Goal: Task Accomplishment & Management: Manage account settings

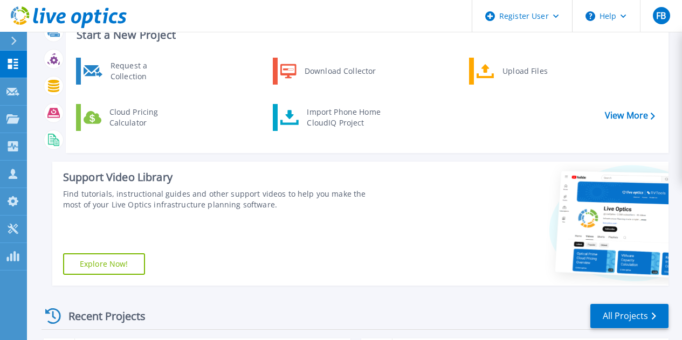
scroll to position [40, 0]
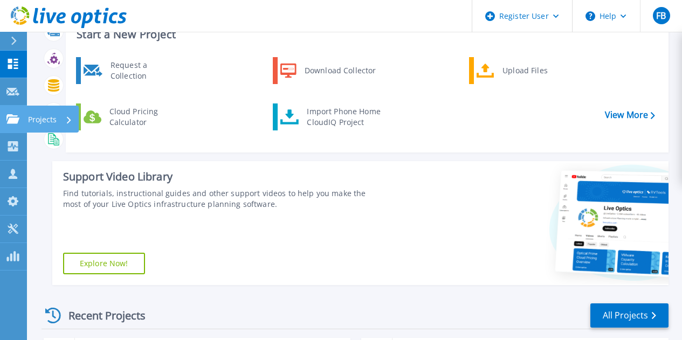
click at [7, 114] on div at bounding box center [12, 119] width 13 height 10
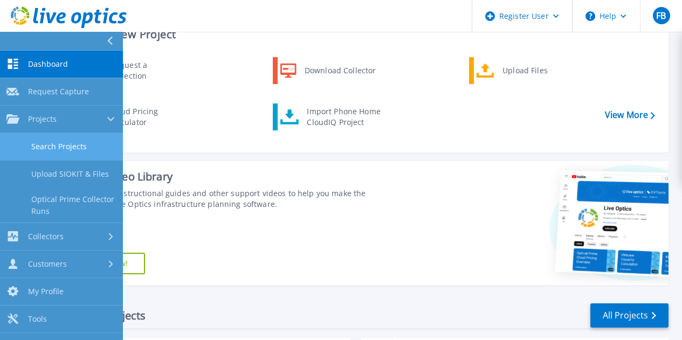
click at [60, 147] on link "Search Projects" at bounding box center [61, 147] width 123 height 28
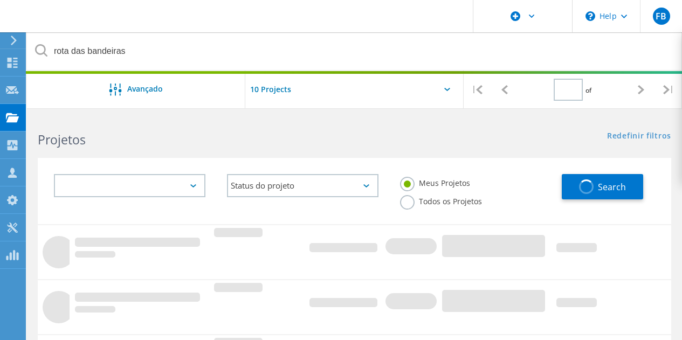
type input "1"
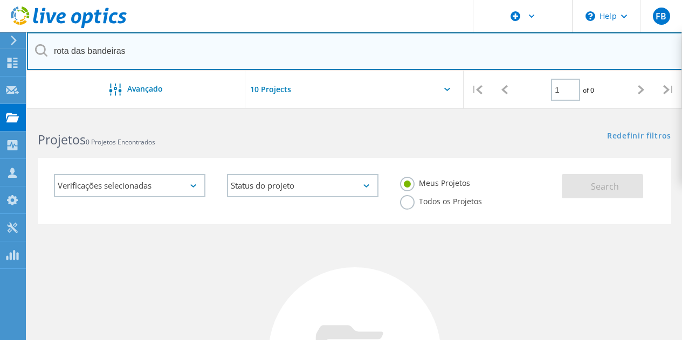
click at [209, 66] on input "rota das bandeiras" at bounding box center [355, 51] width 656 height 38
paste input "Gian Luz <gianluz@rotadasbandeiras.com.br>"
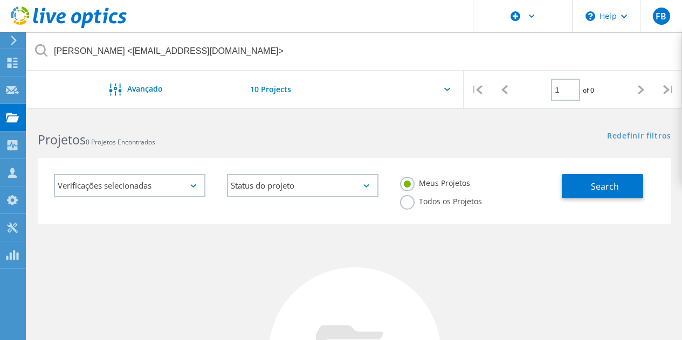
click at [409, 203] on label "Todos os Projetos" at bounding box center [441, 200] width 82 height 10
click at [0, 0] on input "Todos os Projetos" at bounding box center [0, 0] width 0 height 0
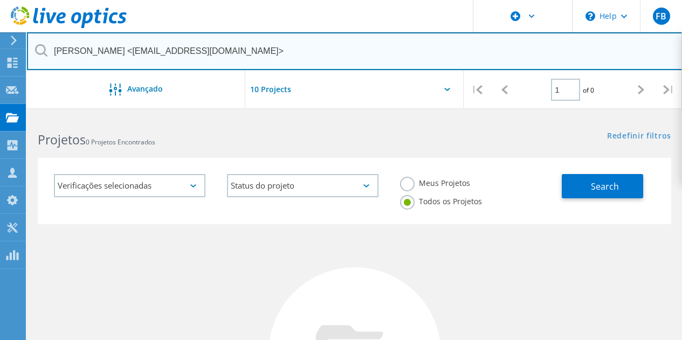
click at [257, 51] on input "Gian Luz <gianluz@rotadasbandeiras.com.br>" at bounding box center [355, 51] width 656 height 38
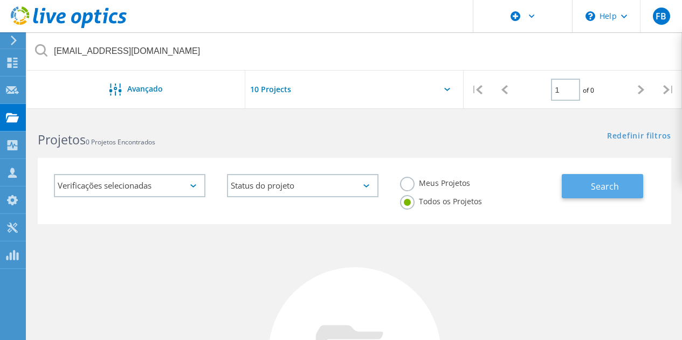
click at [578, 183] on button "Search" at bounding box center [602, 186] width 81 height 24
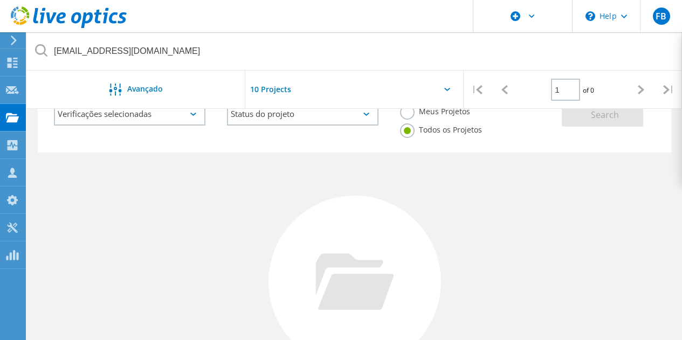
scroll to position [72, 0]
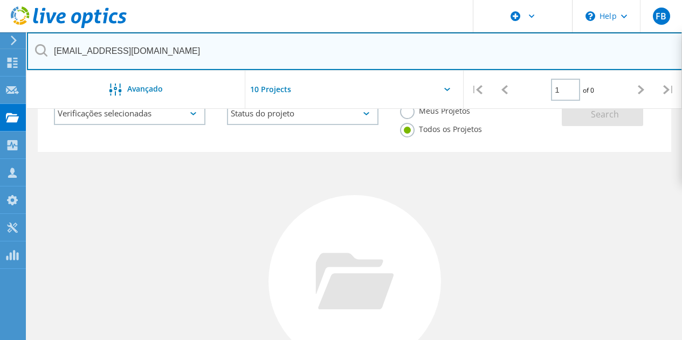
click at [360, 47] on input "gianluz@rotadasbandeiras.com.br" at bounding box center [355, 51] width 656 height 38
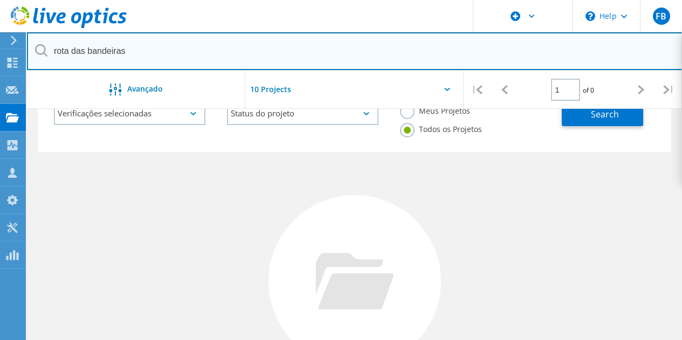
type input "rota das bandeiras"
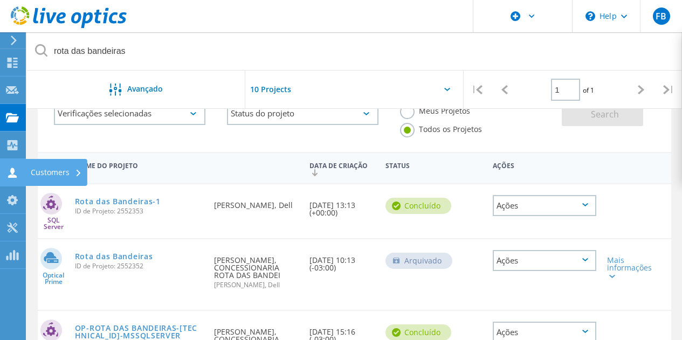
click at [16, 171] on icon at bounding box center [12, 173] width 13 height 10
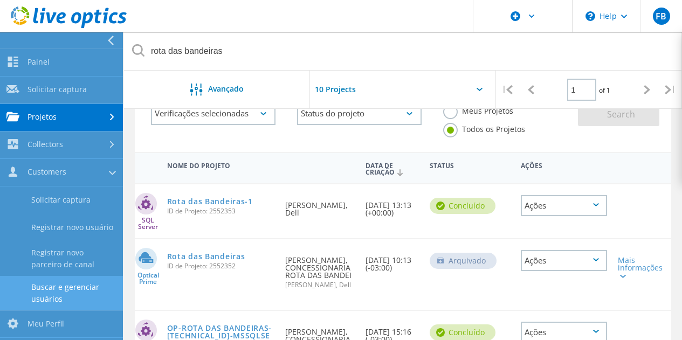
click at [53, 300] on link "Buscar e gerenciar usuários" at bounding box center [61, 293] width 123 height 35
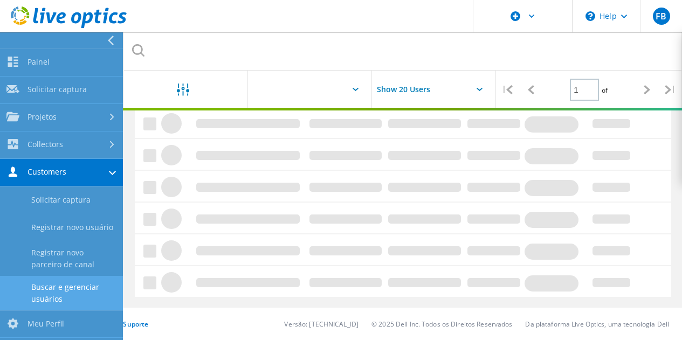
scroll to position [279, 0]
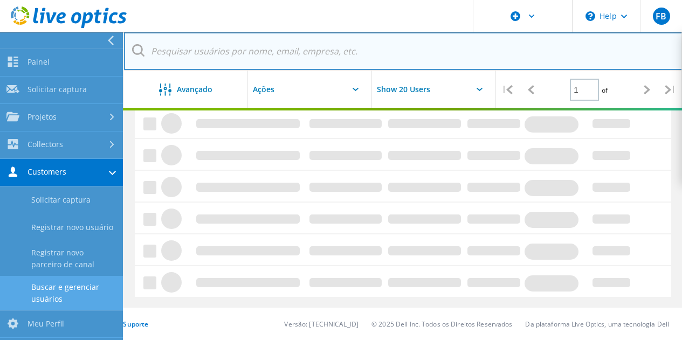
click at [264, 46] on input "text" at bounding box center [403, 51] width 559 height 38
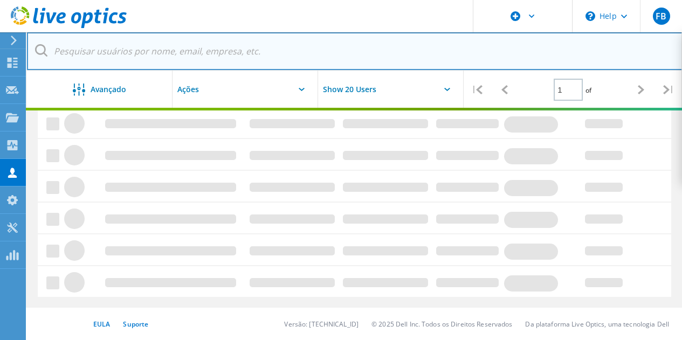
paste input "gianluz@rotadasbandeiras.com.br"
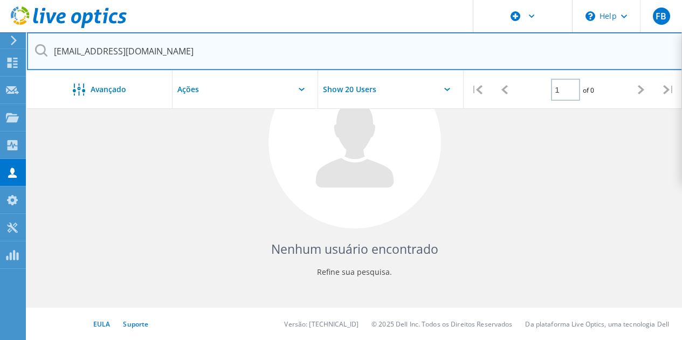
scroll to position [212, 0]
click at [264, 46] on input "gianluz@rotadasbandeiras.com.br" at bounding box center [355, 51] width 656 height 38
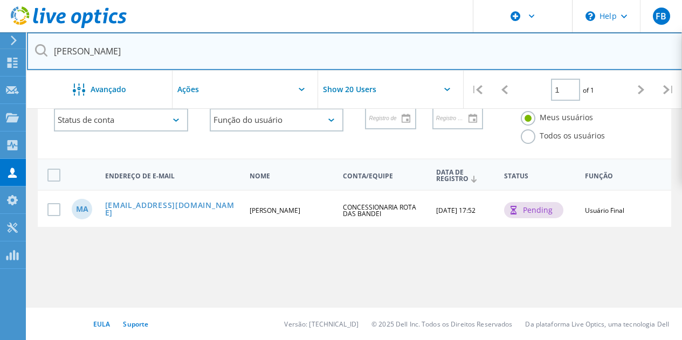
scroll to position [67, 0]
click at [153, 45] on input "monalisa" at bounding box center [355, 51] width 656 height 38
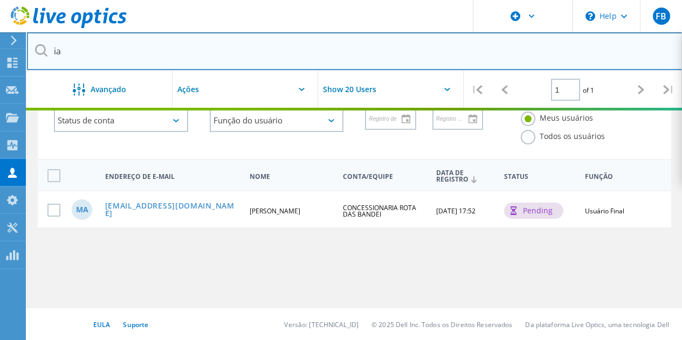
type input "i"
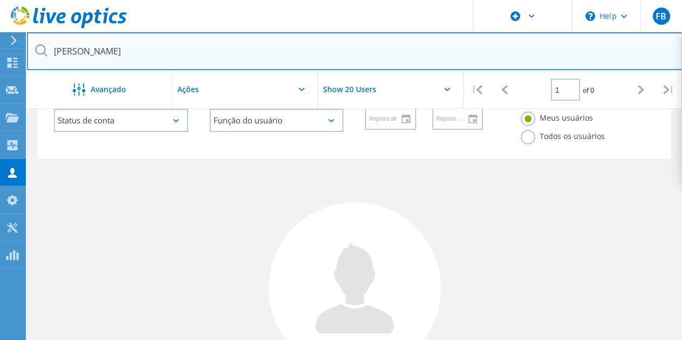
click at [174, 47] on input "Gian Luz" at bounding box center [355, 51] width 656 height 38
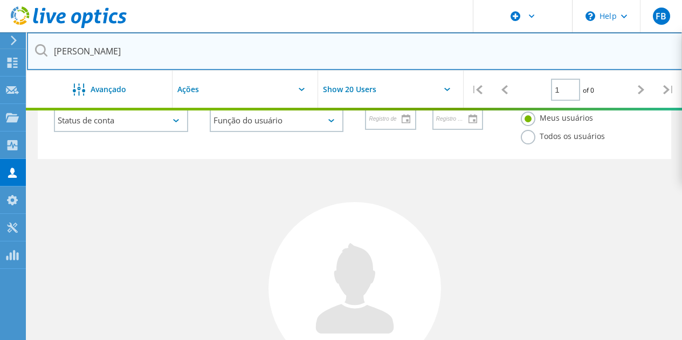
type input "Monalisa"
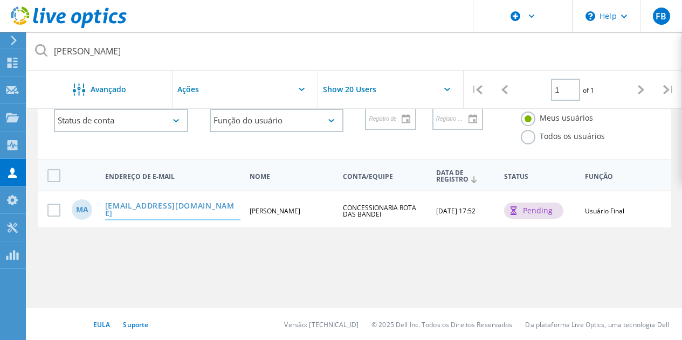
click at [147, 202] on link "monalisaaguiar@rotadasbandeiras.com.br" at bounding box center [172, 210] width 135 height 17
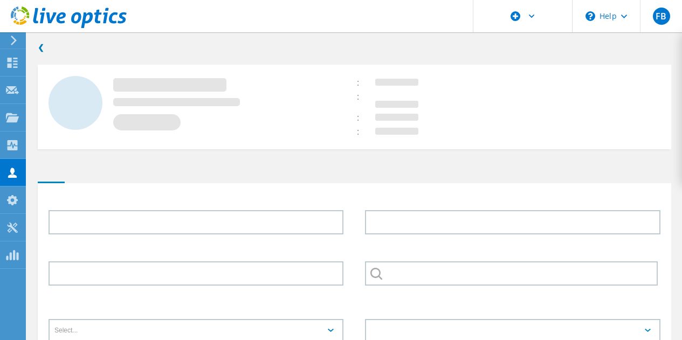
type input "Monalisa"
type input "Aguiar"
type input "CONCESSIONARIA ROTA DAS BANDEI"
type input "English"
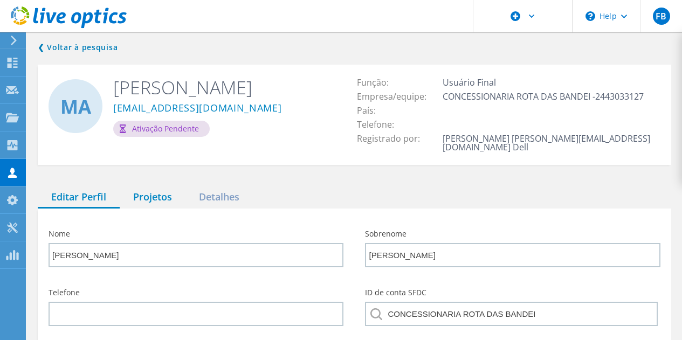
click at [171, 187] on div "Projetos" at bounding box center [153, 198] width 66 height 22
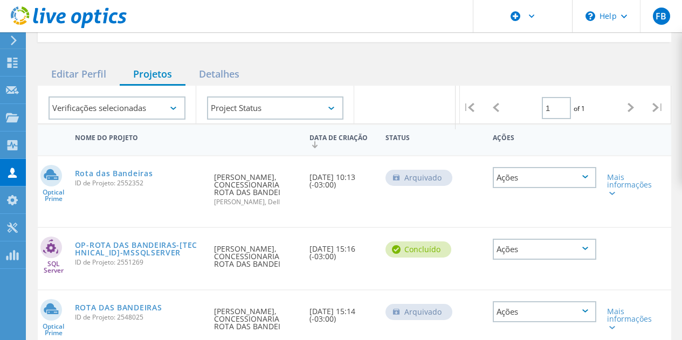
scroll to position [122, 0]
